Goal: Find specific page/section: Find specific page/section

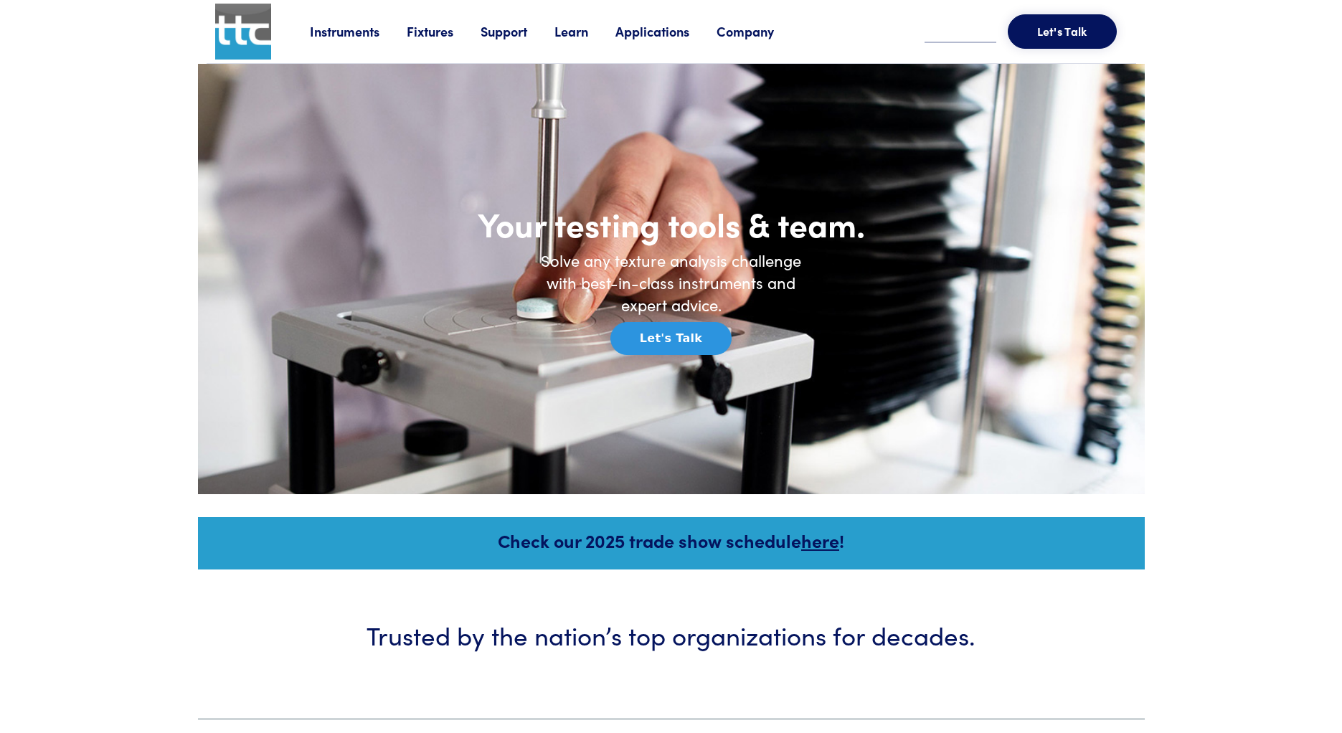
click at [431, 32] on link "Fixtures" at bounding box center [444, 31] width 74 height 18
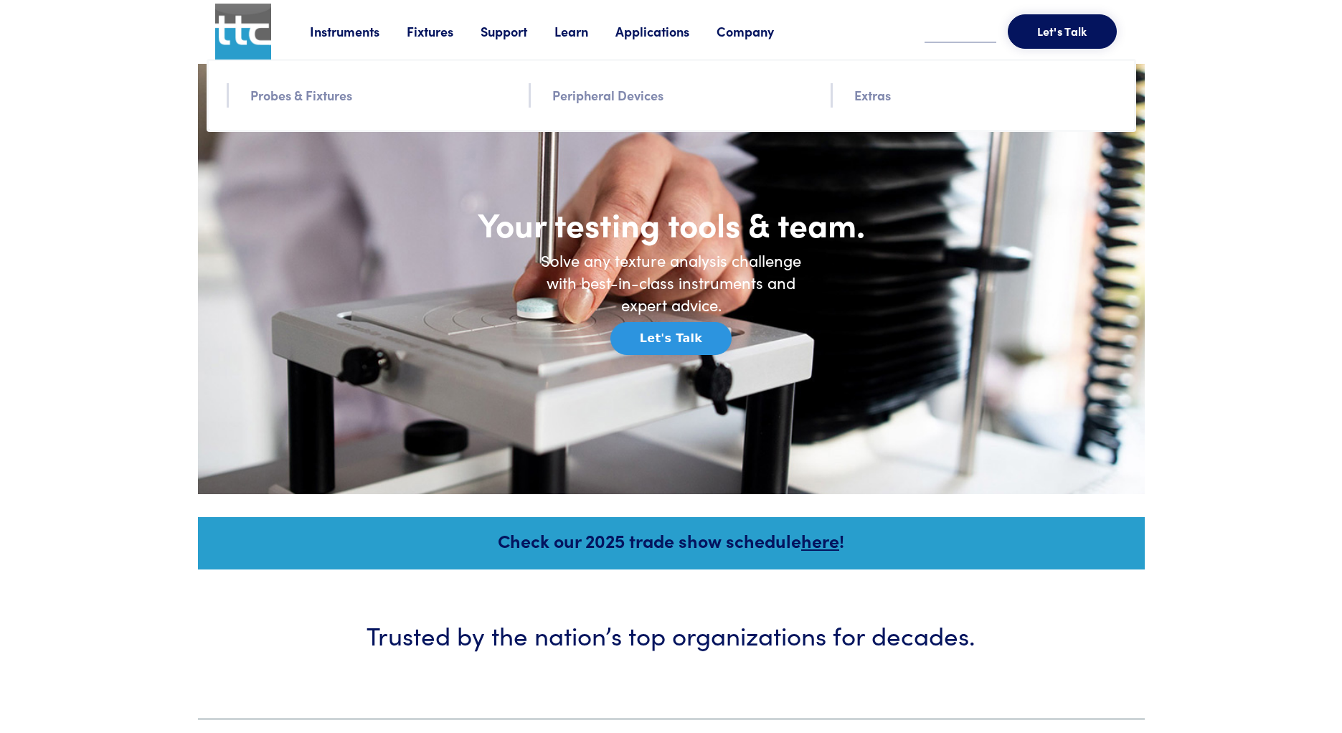
click at [282, 92] on link "Probes & Fixtures" at bounding box center [301, 95] width 102 height 21
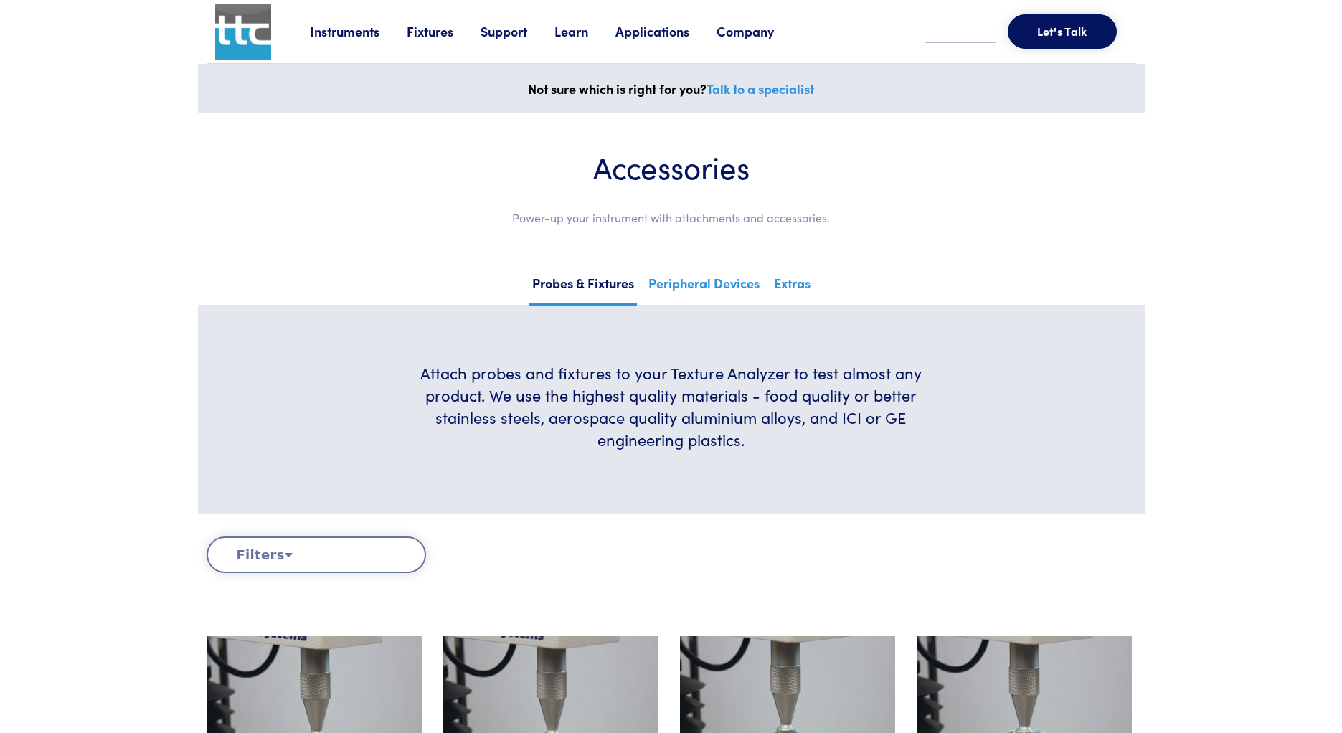
click at [317, 536] on button "Filters" at bounding box center [316, 554] width 219 height 37
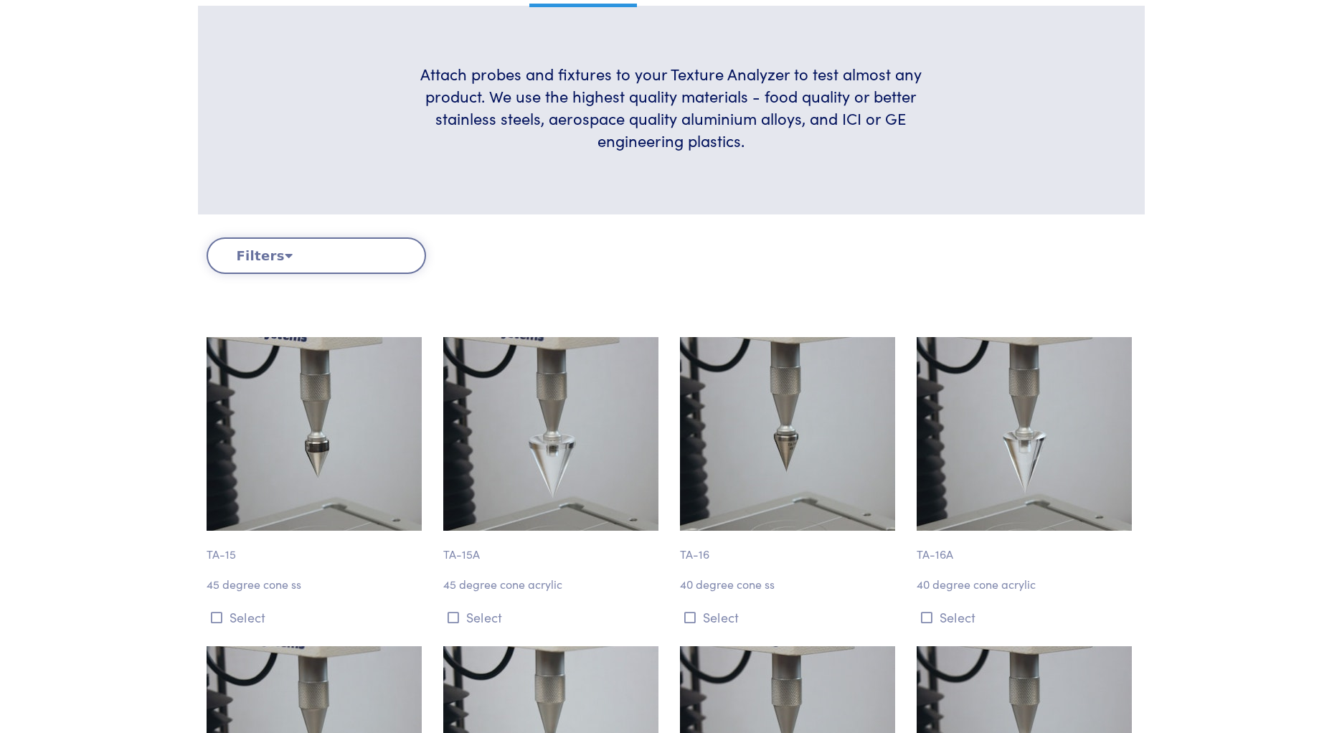
scroll to position [230, 0]
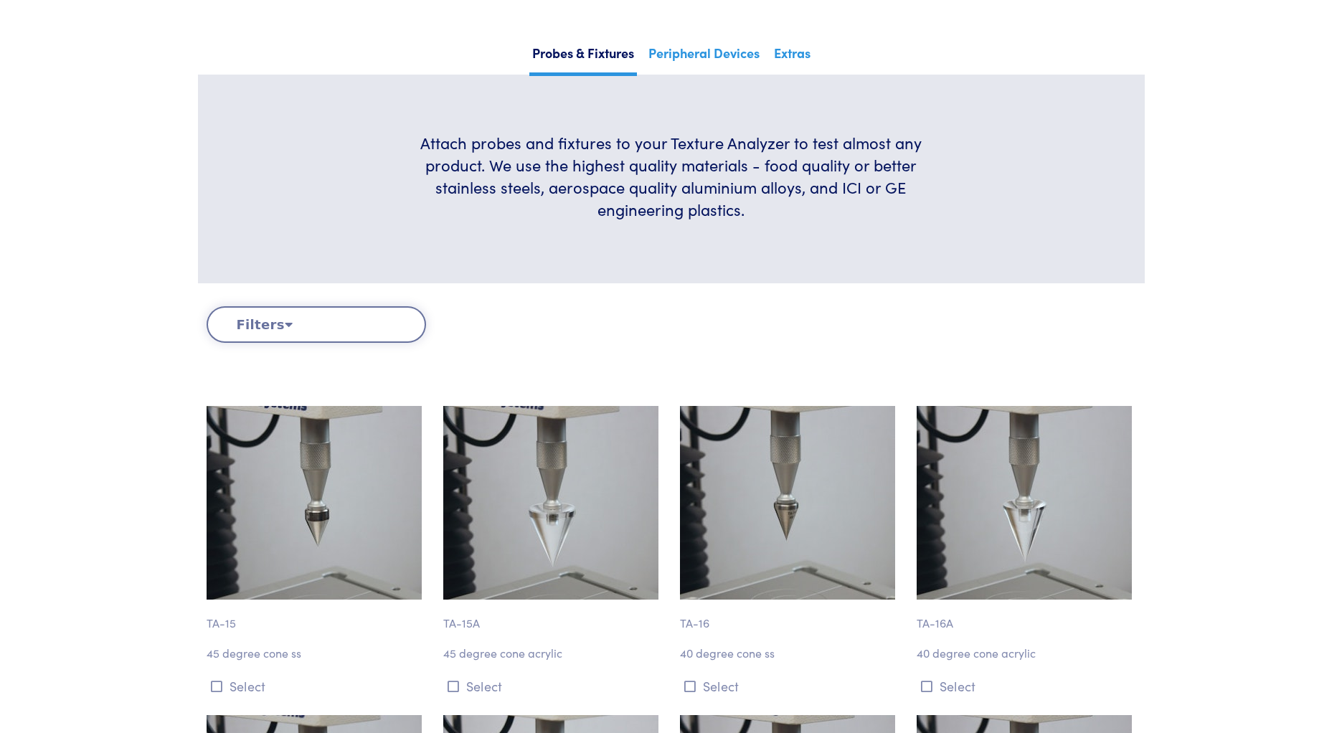
click at [328, 333] on button "Filters" at bounding box center [316, 324] width 219 height 37
click at [262, 330] on button "Filters" at bounding box center [316, 324] width 219 height 37
click at [365, 331] on button "Filters" at bounding box center [316, 324] width 219 height 37
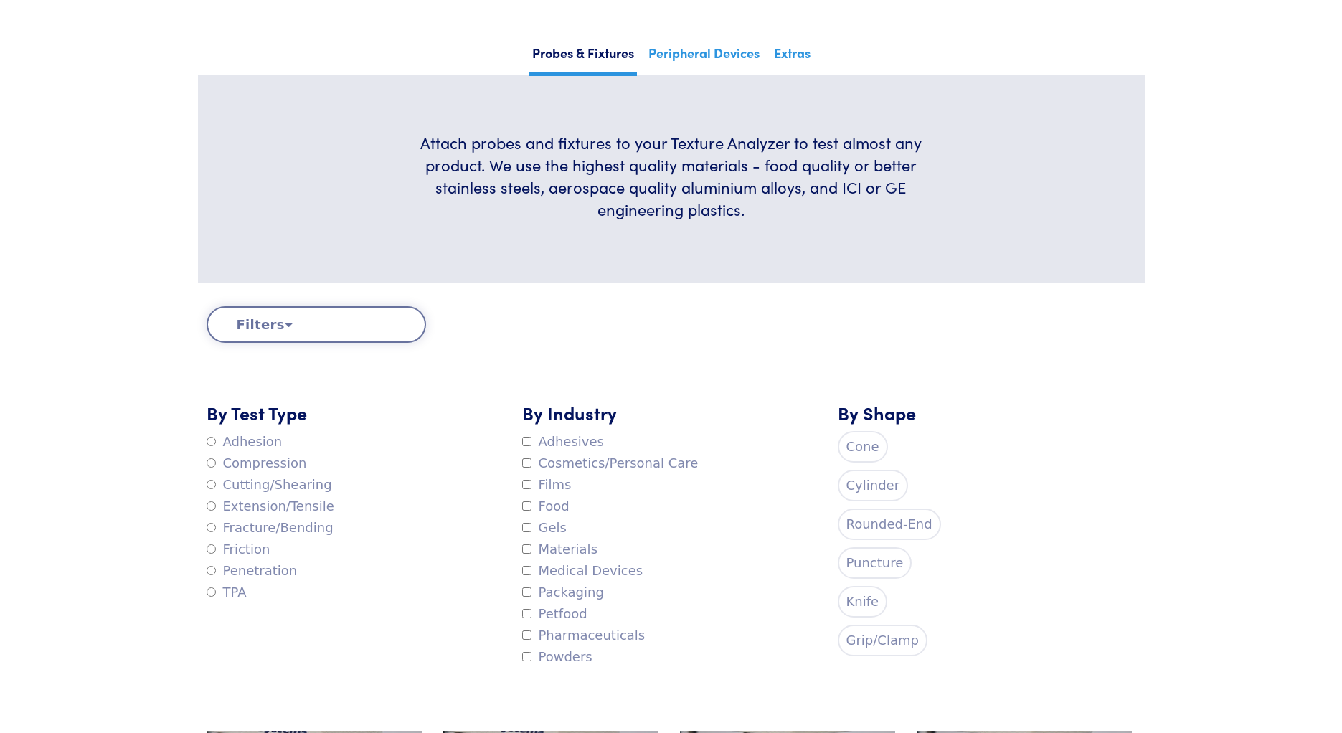
click at [266, 463] on label "Compression" at bounding box center [257, 463] width 100 height 22
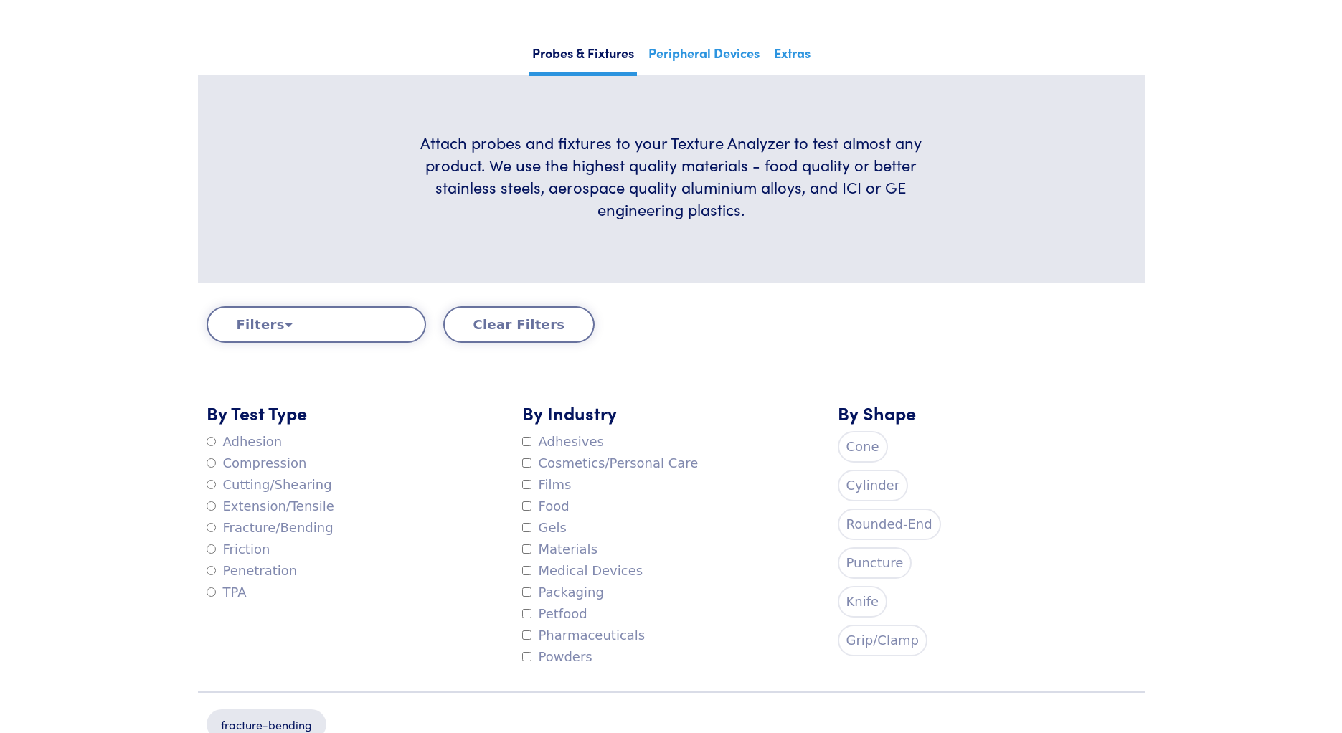
click at [549, 330] on button "Clear Filters" at bounding box center [519, 324] width 152 height 37
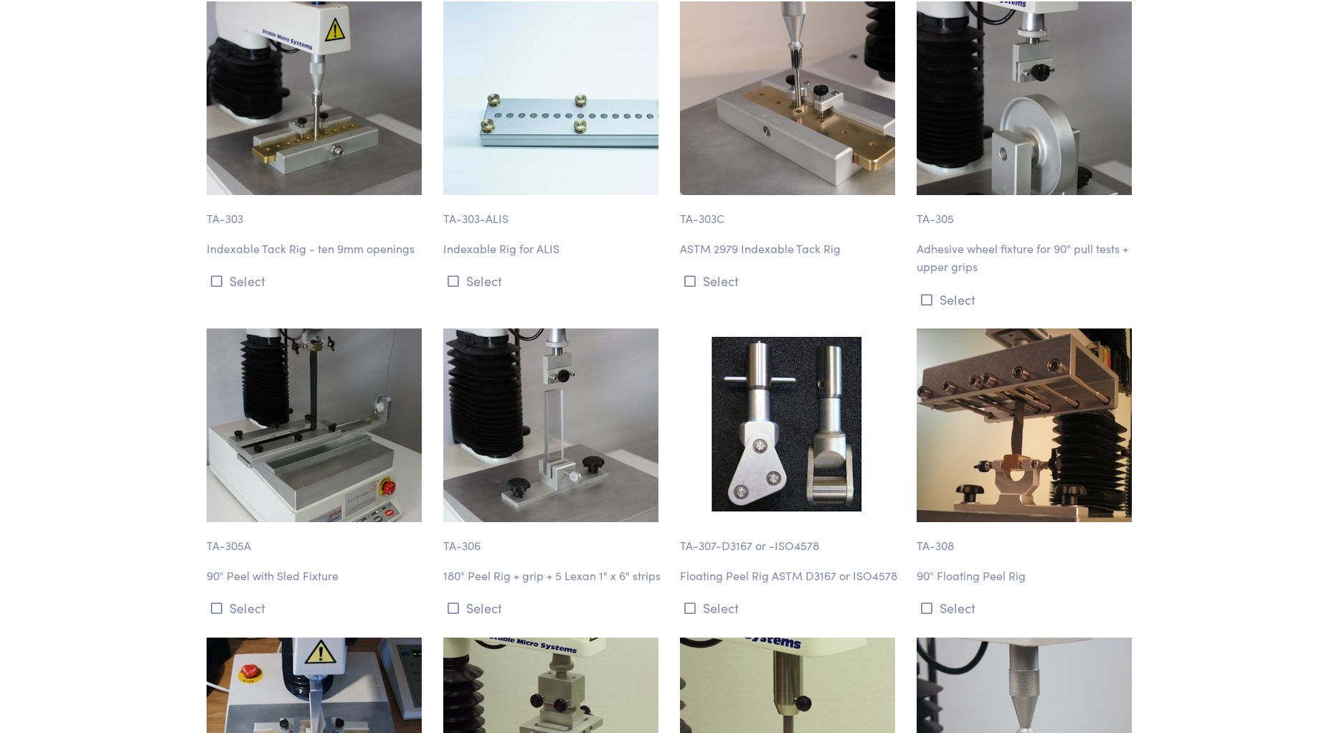
scroll to position [9729, 0]
